Goal: Transaction & Acquisition: Purchase product/service

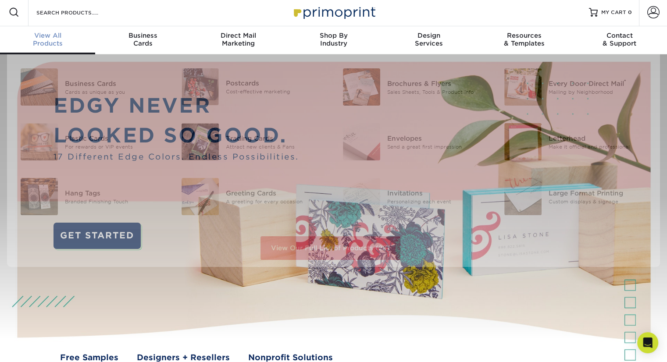
scroll to position [2, 0]
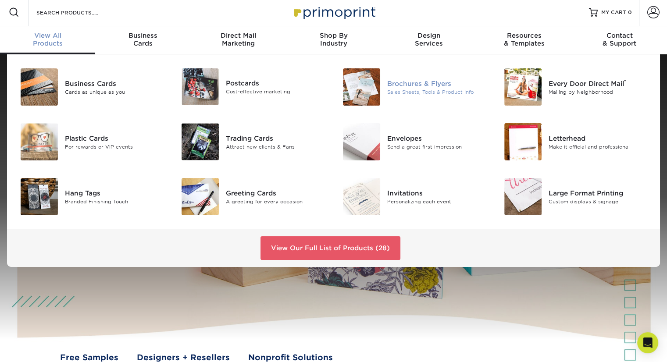
click at [431, 89] on div "Sales Sheets, Tools & Product Info" at bounding box center [437, 91] width 101 height 7
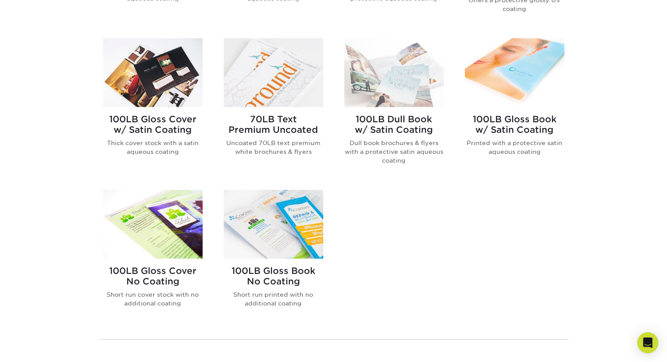
scroll to position [506, 0]
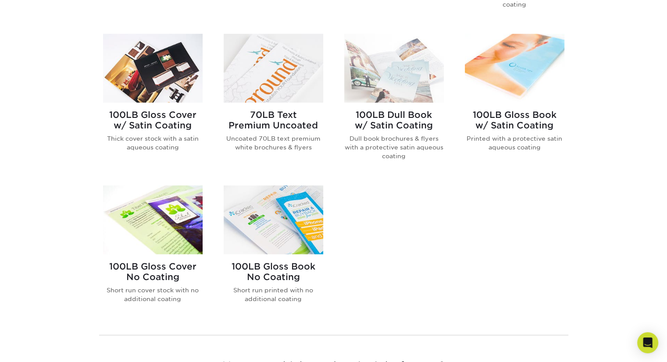
click at [381, 124] on h2 "100LB Dull Book w/ Satin Coating" at bounding box center [394, 120] width 100 height 21
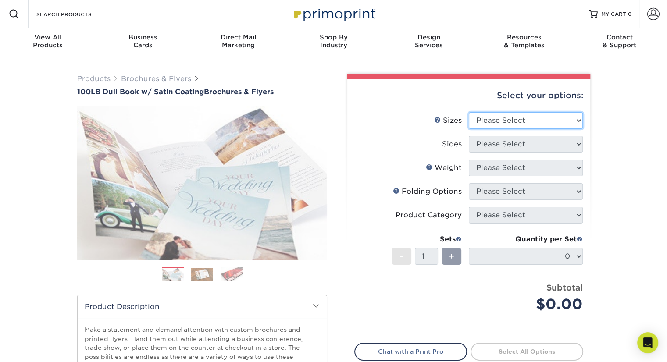
click at [579, 121] on select "Please Select 3.67" x 8.5" 3.67" x 8.5" 4" x 6" 4" x 8.5" 4" x 8.5" 4" x 9" 4" …" at bounding box center [526, 120] width 114 height 17
select select "4.00x9.00"
click at [469, 112] on select "Please Select 3.67" x 8.5" 3.67" x 8.5" 4" x 6" 4" x 8.5" 4" x 8.5" 4" x 9" 4" …" at bounding box center [526, 120] width 114 height 17
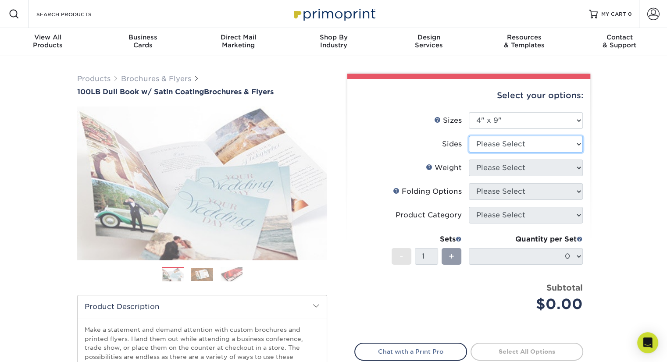
click at [575, 146] on select "Please Select Print Both Sides Print Front Only" at bounding box center [526, 144] width 114 height 17
select select "13abbda7-1d64-4f25-8bb2-c179b224825d"
click at [469, 136] on select "Please Select Print Both Sides Print Front Only" at bounding box center [526, 144] width 114 height 17
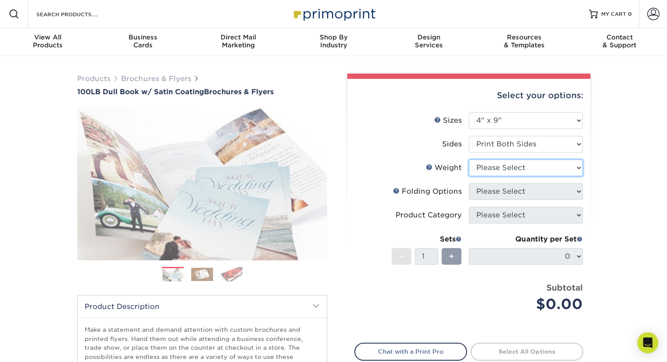
click at [579, 167] on select "Please Select 100DB" at bounding box center [526, 168] width 114 height 17
select select "100DB"
click at [469, 160] on select "Please Select 100DB" at bounding box center [526, 168] width 114 height 17
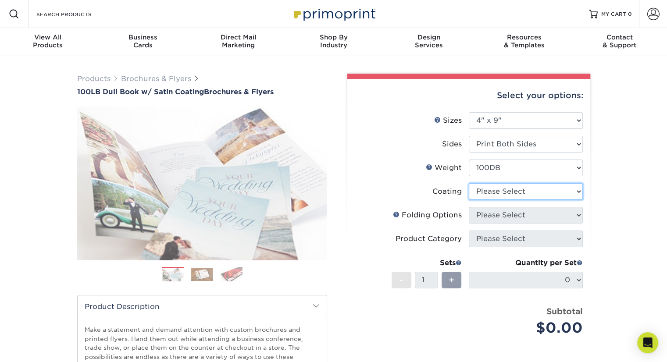
click at [579, 191] on select at bounding box center [526, 191] width 114 height 17
select select "3e7618de-abca-4bda-9f97-8b9129e913d8"
click at [469, 183] on select at bounding box center [526, 191] width 114 height 17
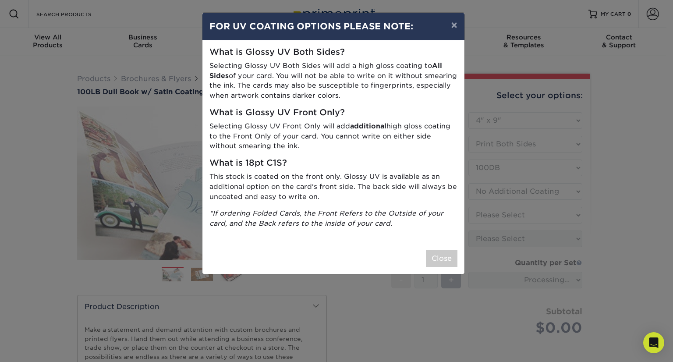
click at [571, 228] on div "× FOR UV COATING OPTIONS PLEASE NOTE: What is Glossy UV Both Sides? Selecting G…" at bounding box center [336, 181] width 673 height 362
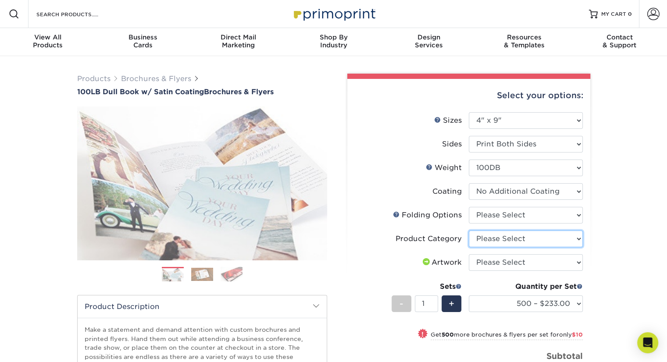
click at [579, 239] on select "Please Select Flyers and Brochures" at bounding box center [526, 239] width 114 height 17
select select "1a668080-6b7c-4174-b399-2c3833b27ef4"
click at [469, 231] on select "Please Select Flyers and Brochures" at bounding box center [526, 239] width 114 height 17
click at [579, 215] on select "Please Select FLAT - No Folding Tri-Fold / Letter Fold Z-Fold Half-Fold" at bounding box center [526, 215] width 114 height 17
select select "9b1d5825-34d1-4721-9874-ed79abb003d7"
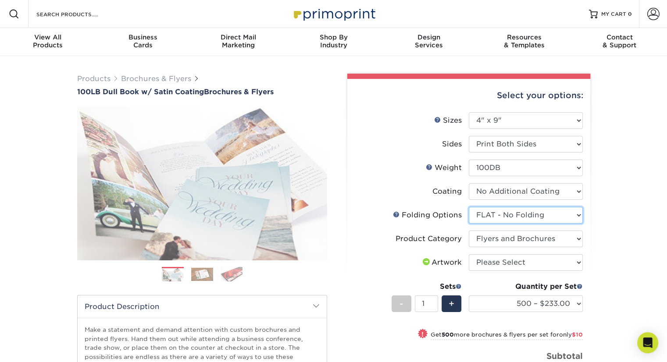
click at [469, 207] on select "Please Select FLAT - No Folding Tri-Fold / Letter Fold Z-Fold Half-Fold" at bounding box center [526, 215] width 114 height 17
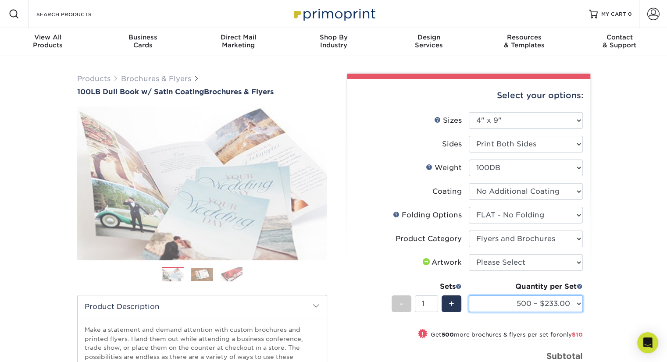
click at [577, 302] on select "500 – $233.00 1000 – $243.00 2000 – $305.00 2500 – $318.00 3000 – $380.00 4000 …" at bounding box center [526, 303] width 114 height 17
select select "2000 – $305.00"
click at [469, 295] on select "500 – $233.00 1000 – $243.00 2000 – $305.00 2500 – $318.00 3000 – $380.00 4000 …" at bounding box center [526, 303] width 114 height 17
click at [575, 192] on select at bounding box center [526, 191] width 114 height 17
select select "1753ff32-3d28-4f95-990a-6fda0dbe3d7c"
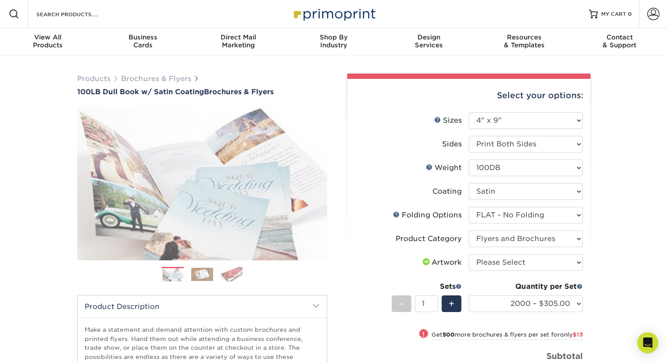
click at [469, 183] on select at bounding box center [526, 191] width 114 height 17
select select "-1"
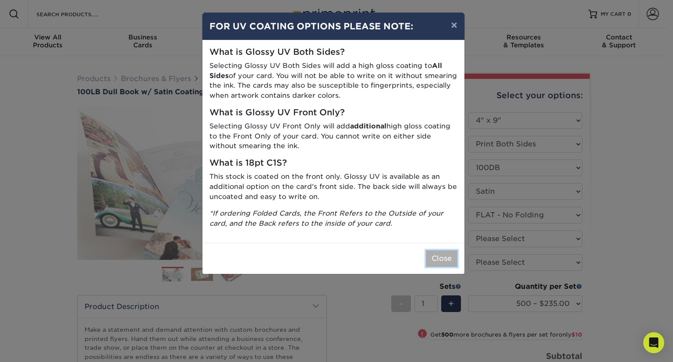
click at [452, 260] on button "Close" at bounding box center [442, 258] width 32 height 17
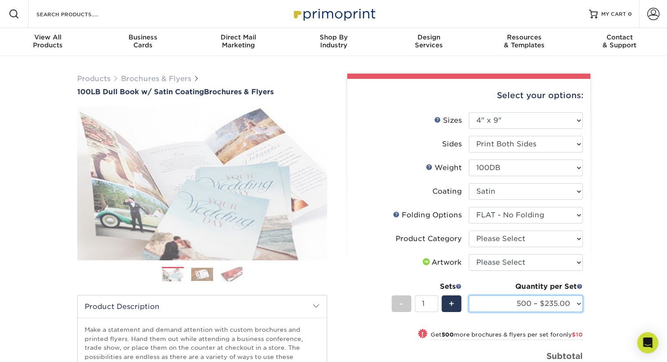
click at [576, 305] on select "500 – $235.00 1000 – $245.00 2000 – $308.00 2500 – $321.00 3000 – $383.00 4000 …" at bounding box center [526, 303] width 114 height 17
select select "2000 – $308.00"
click at [469, 295] on select "500 – $235.00 1000 – $245.00 2000 – $308.00 2500 – $321.00 3000 – $383.00 4000 …" at bounding box center [526, 303] width 114 height 17
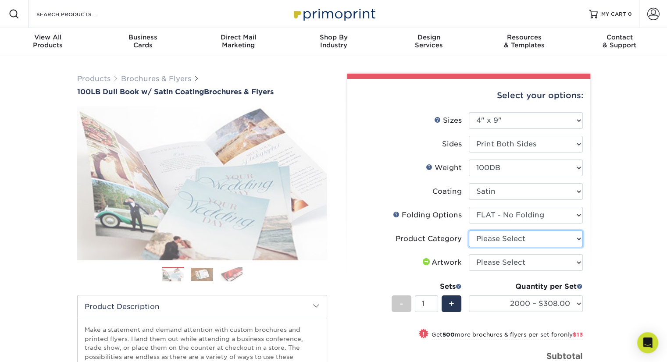
click at [578, 242] on select "Please Select Flyers and Brochures" at bounding box center [526, 239] width 114 height 17
select select "1a668080-6b7c-4174-b399-2c3833b27ef4"
click at [469, 231] on select "Please Select Flyers and Brochures" at bounding box center [526, 239] width 114 height 17
click at [580, 260] on select "Please Select I will upload files I need a design - $175" at bounding box center [526, 262] width 114 height 17
select select "upload"
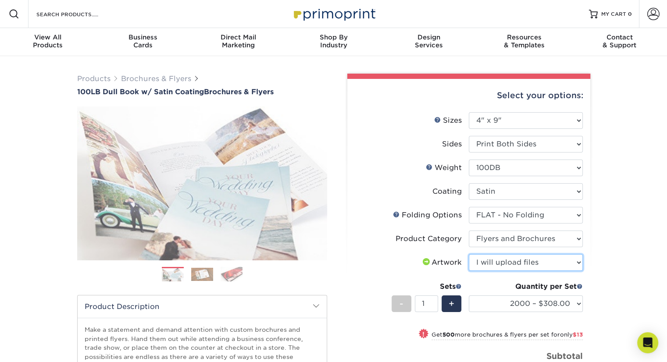
click at [469, 254] on select "Please Select I will upload files I need a design - $175" at bounding box center [526, 262] width 114 height 17
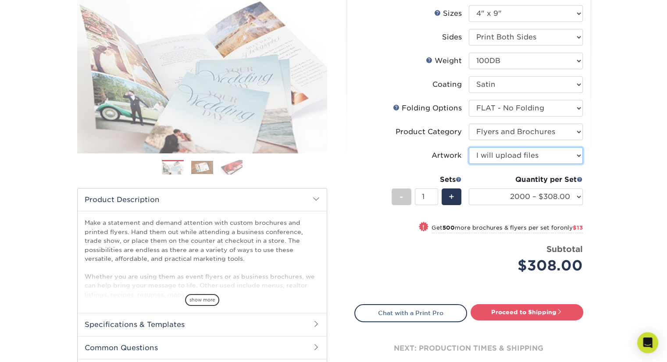
scroll to position [108, 0]
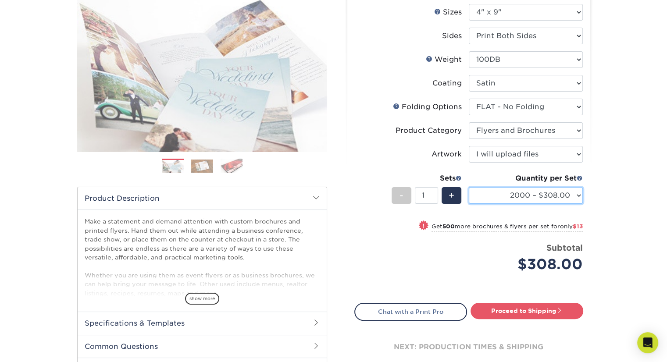
click at [577, 195] on select "500 – $235.00 1000 – $245.00 2000 – $308.00 2500 – $321.00 3000 – $383.00 4000 …" at bounding box center [526, 195] width 114 height 17
select select "2500 – $321.00"
click at [469, 187] on select "500 – $235.00 1000 – $245.00 2000 – $308.00 2500 – $321.00 3000 – $383.00 4000 …" at bounding box center [526, 195] width 114 height 17
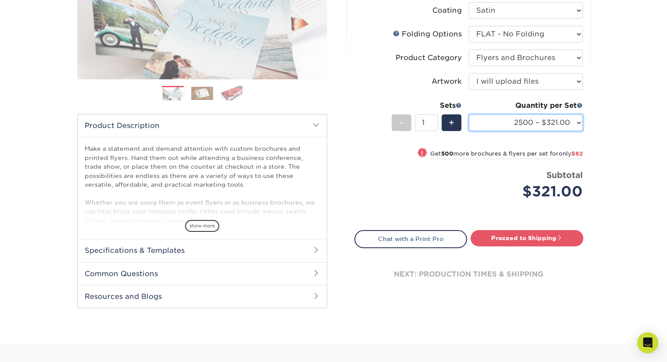
scroll to position [187, 0]
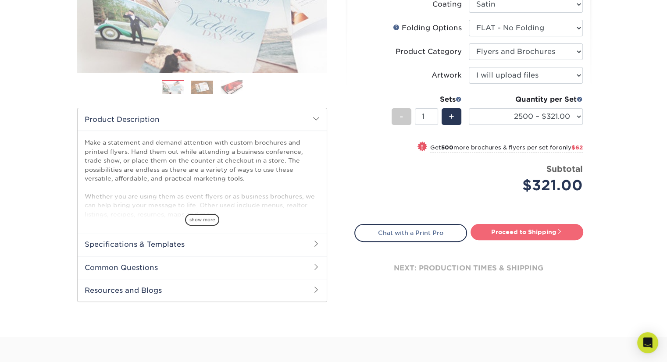
click at [549, 235] on link "Proceed to Shipping" at bounding box center [526, 232] width 113 height 16
type input "Set 1"
select select "c1c988eb-bcd3-4912-90b2-028405d8d764"
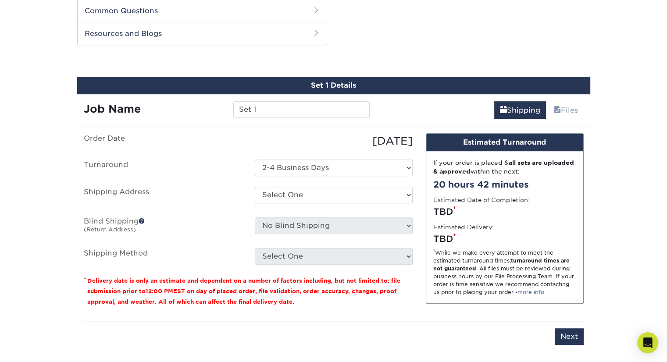
scroll to position [445, 0]
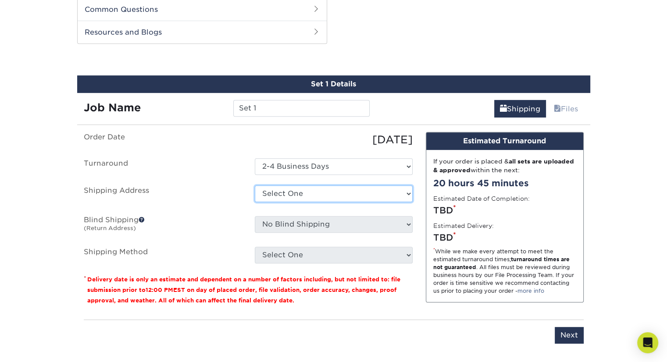
click at [409, 192] on select "Select One + Add New Address - Login" at bounding box center [334, 193] width 158 height 17
click at [255, 202] on select "Select One + Add New Address - Login" at bounding box center [334, 193] width 158 height 17
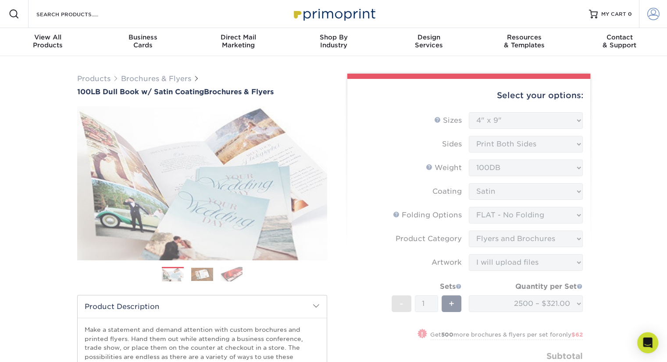
click at [652, 18] on span at bounding box center [653, 14] width 12 height 12
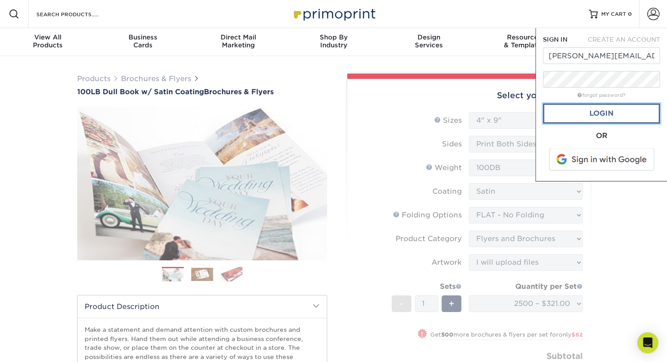
click at [618, 114] on link "Login" at bounding box center [601, 113] width 117 height 20
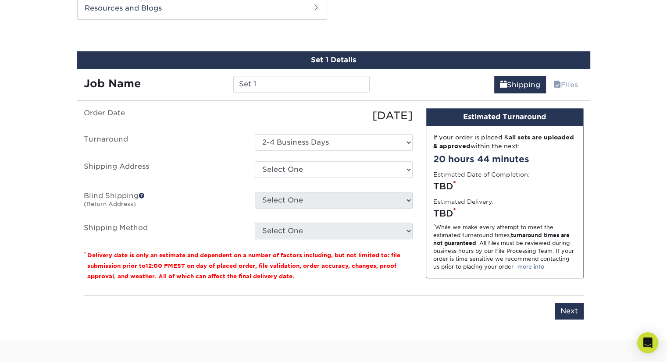
scroll to position [473, 0]
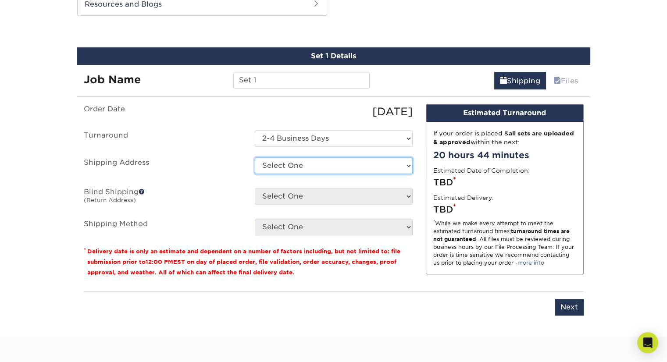
click at [410, 166] on select "Select One 209 NW 6TH ST, MINERAL WELLS, TX 209 NW 6TH ST, MINERAL WELLS, TX + …" at bounding box center [334, 165] width 158 height 17
select select "127575"
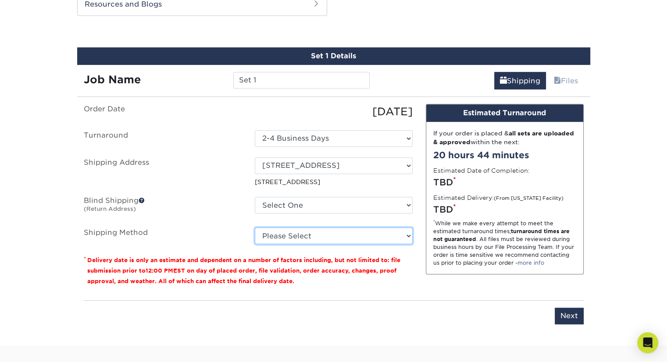
click at [407, 234] on select "Please Select Ground Shipping (+$38.52) 3 Day Shipping Service (+$72.42) 2 Day …" at bounding box center [334, 236] width 158 height 17
select select "03"
click at [255, 228] on select "Please Select Ground Shipping (+$38.52) 3 Day Shipping Service (+$72.42) 2 Day …" at bounding box center [334, 236] width 158 height 17
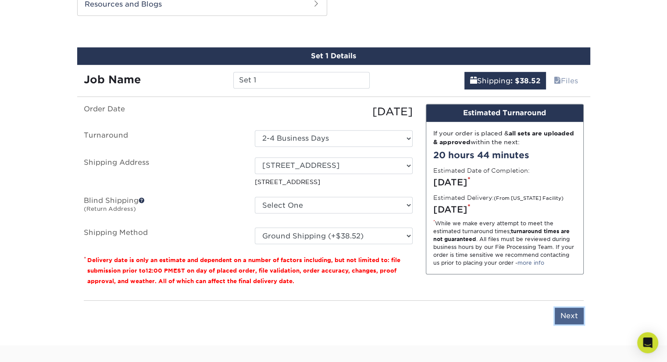
click at [579, 322] on input "Next" at bounding box center [569, 316] width 29 height 17
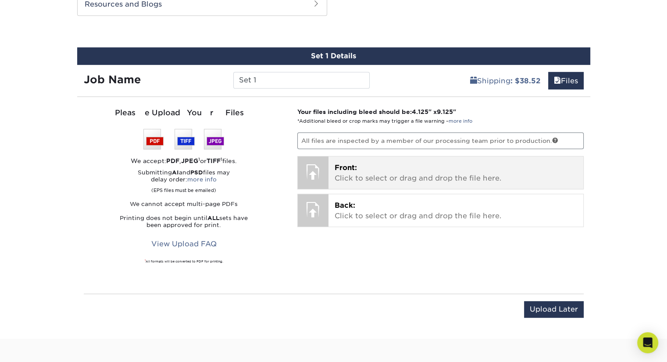
click at [507, 177] on p "Front: Click to select or drag and drop the file here." at bounding box center [456, 173] width 242 height 21
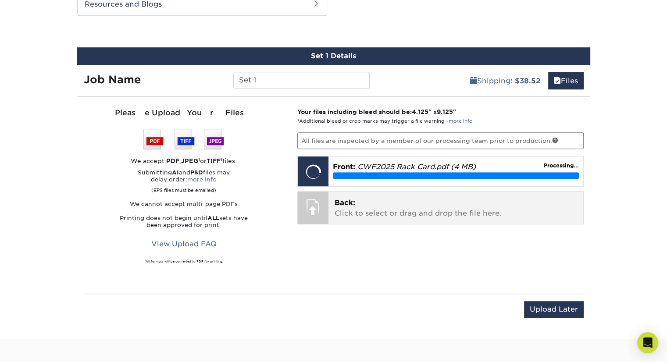
click at [440, 217] on div "Back: Click to select or drag and drop the file here. Choose file" at bounding box center [455, 208] width 255 height 32
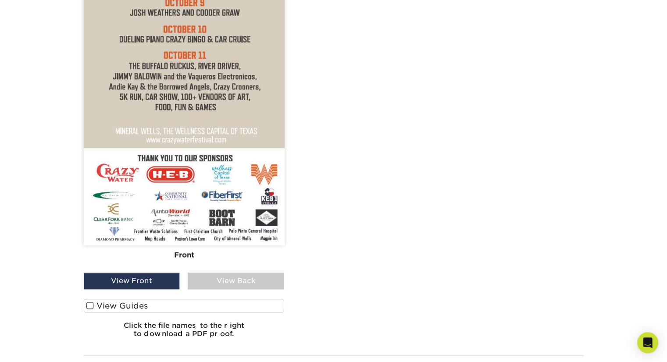
scroll to position [777, 0]
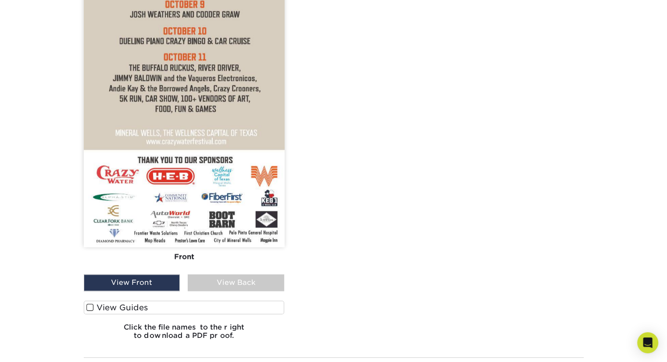
click at [92, 306] on span at bounding box center [89, 307] width 7 height 8
click at [0, 0] on input "View Guides" at bounding box center [0, 0] width 0 height 0
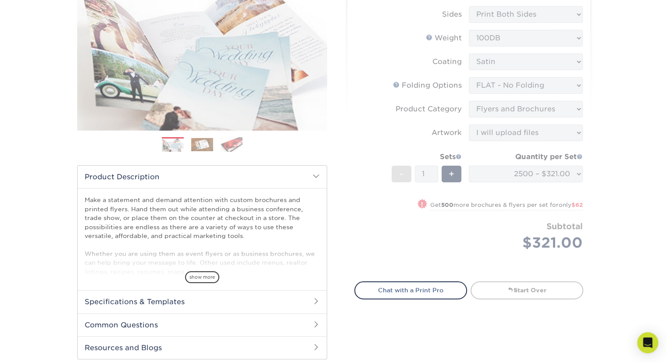
scroll to position [128, 0]
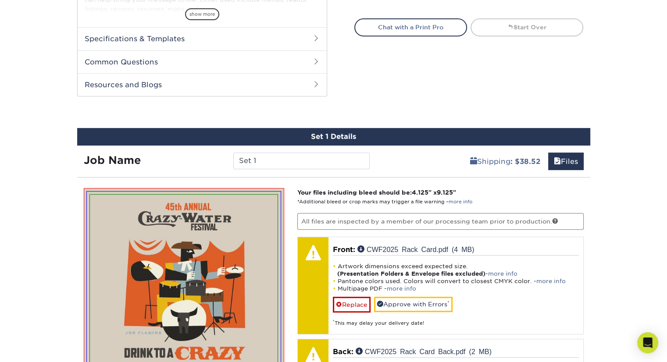
scroll to position [570, 0]
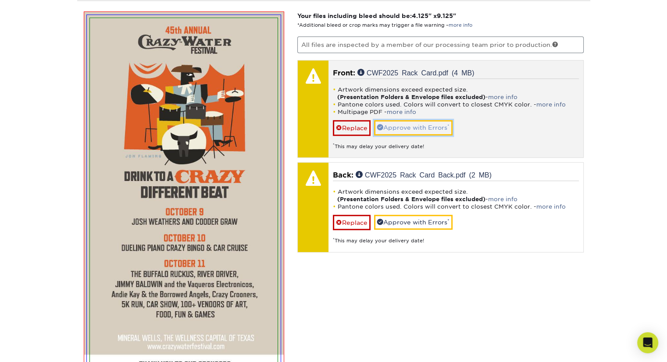
click at [426, 127] on link "Approve with Errors *" at bounding box center [413, 127] width 78 height 15
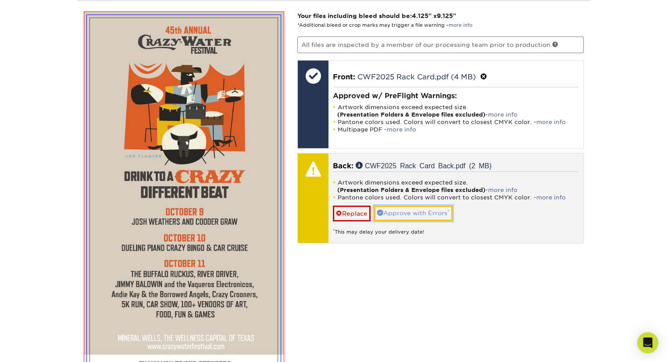
click at [418, 206] on link "Approve with Errors *" at bounding box center [413, 213] width 78 height 15
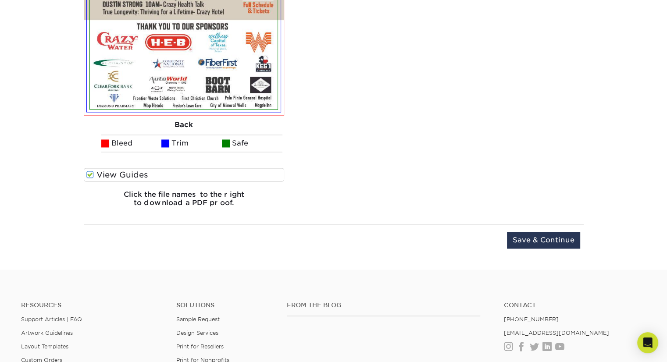
scroll to position [1378, 0]
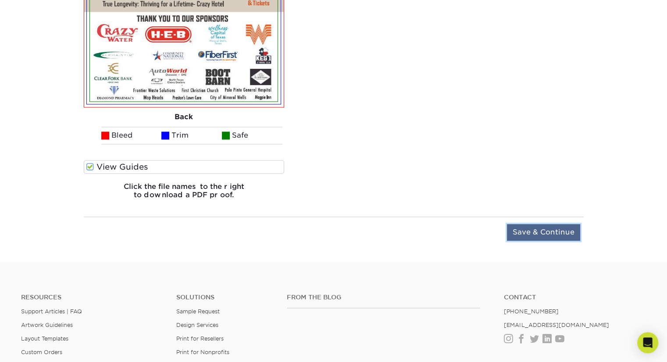
click at [545, 234] on input "Save & Continue" at bounding box center [543, 232] width 73 height 17
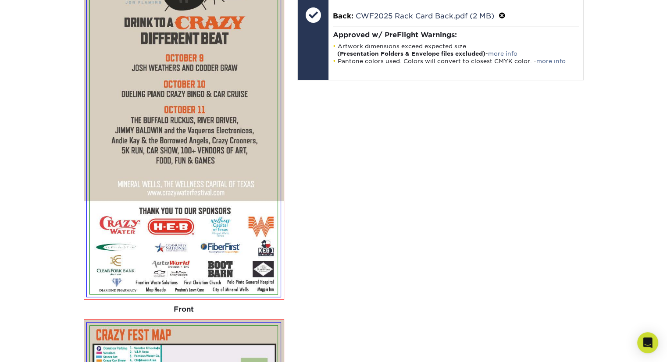
scroll to position [624, 0]
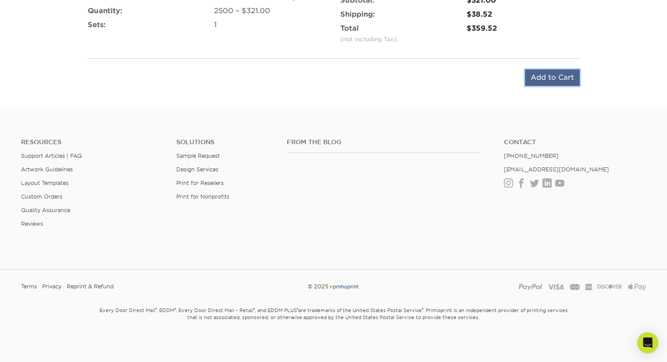
click at [555, 73] on input "Add to Cart" at bounding box center [552, 77] width 55 height 17
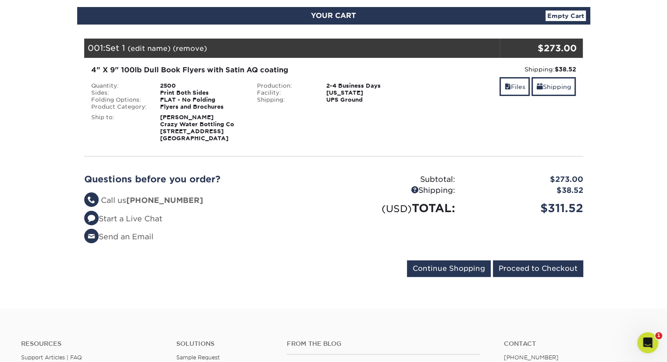
scroll to position [93, 0]
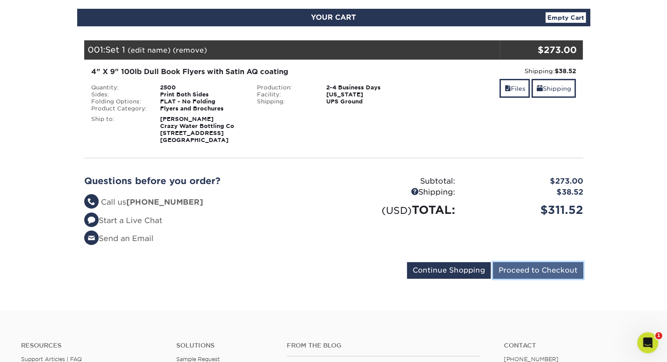
click at [554, 267] on input "Proceed to Checkout" at bounding box center [538, 270] width 90 height 17
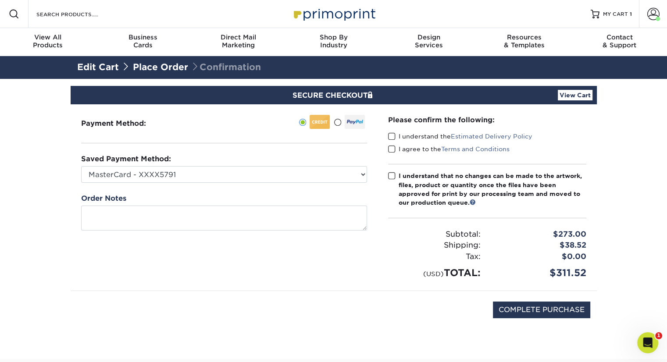
click at [338, 121] on span at bounding box center [337, 122] width 7 height 8
click at [0, 0] on input "radio" at bounding box center [0, 0] width 0 height 0
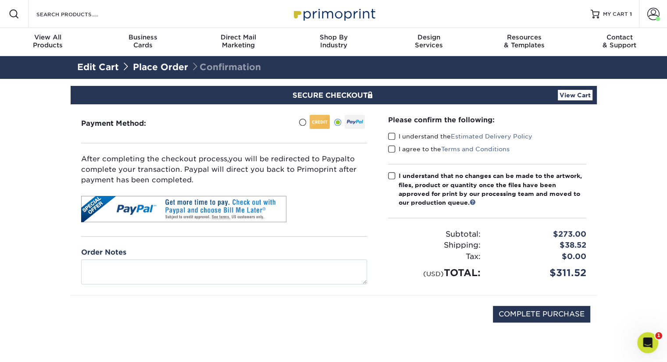
click at [391, 135] on span at bounding box center [391, 136] width 7 height 8
click at [0, 0] on input "I understand the Estimated Delivery Policy" at bounding box center [0, 0] width 0 height 0
click at [391, 152] on span at bounding box center [391, 149] width 7 height 8
click at [0, 0] on input "I agree to the Terms and Conditions" at bounding box center [0, 0] width 0 height 0
click at [388, 178] on span at bounding box center [391, 176] width 7 height 8
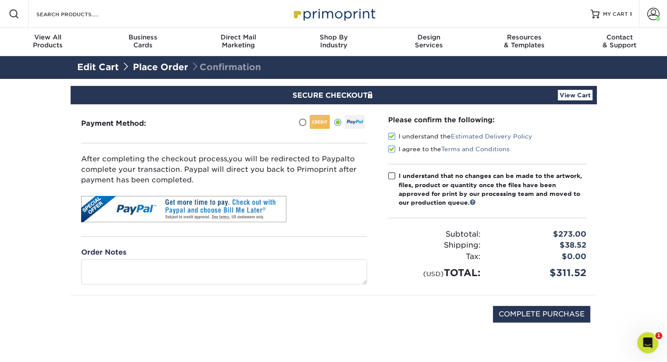
click at [0, 0] on input "I understand that no changes can be made to the artwork, files, product or quan…" at bounding box center [0, 0] width 0 height 0
click at [537, 313] on input "COMPLETE PURCHASE" at bounding box center [541, 314] width 97 height 17
type input "PROCESSING, PLEASE WAIT..."
